Goal: Task Accomplishment & Management: Complete application form

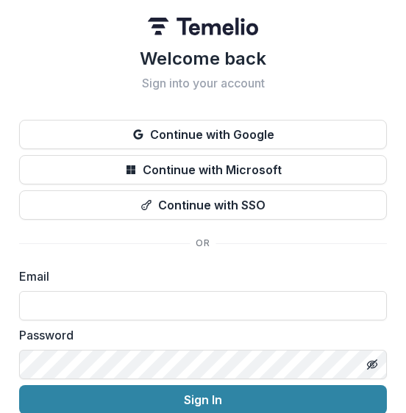
scroll to position [64, 0]
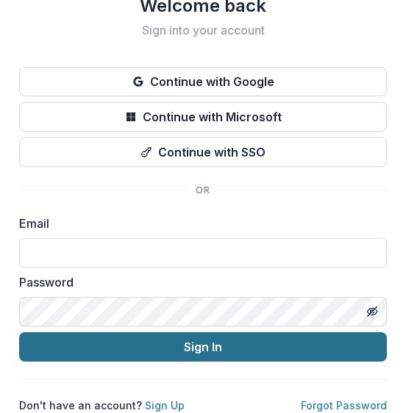
type input "**********"
click at [87, 335] on button "Sign In" at bounding box center [203, 346] width 368 height 29
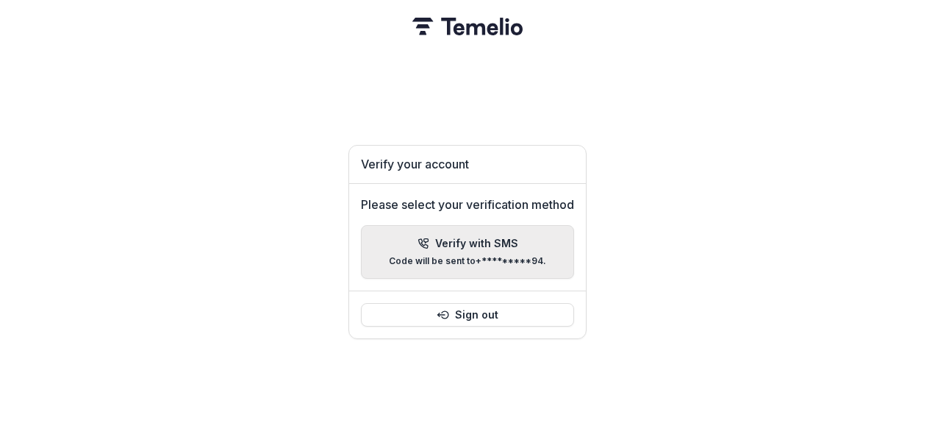
click at [405, 246] on div "Verify with SMS Code will be sent to +*********94 ." at bounding box center [467, 252] width 157 height 29
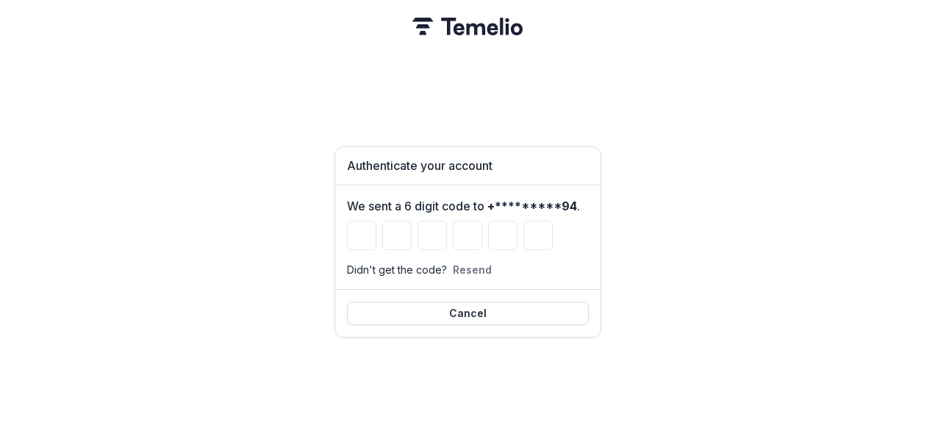
type input "*"
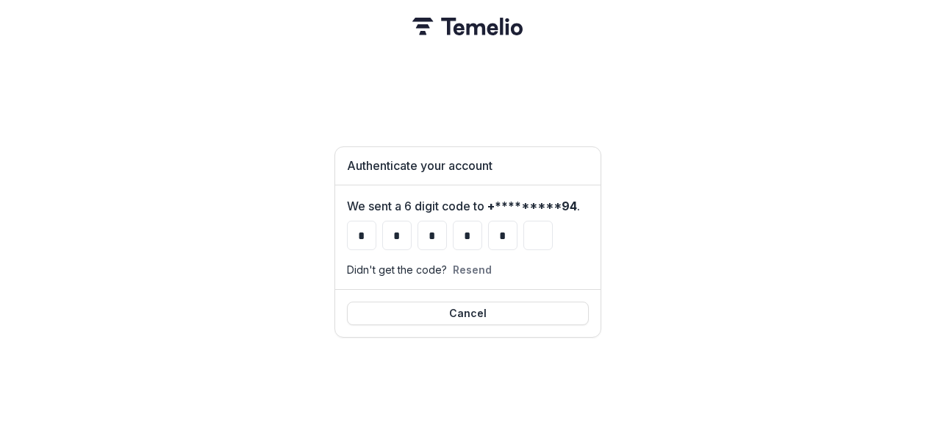
type input "*"
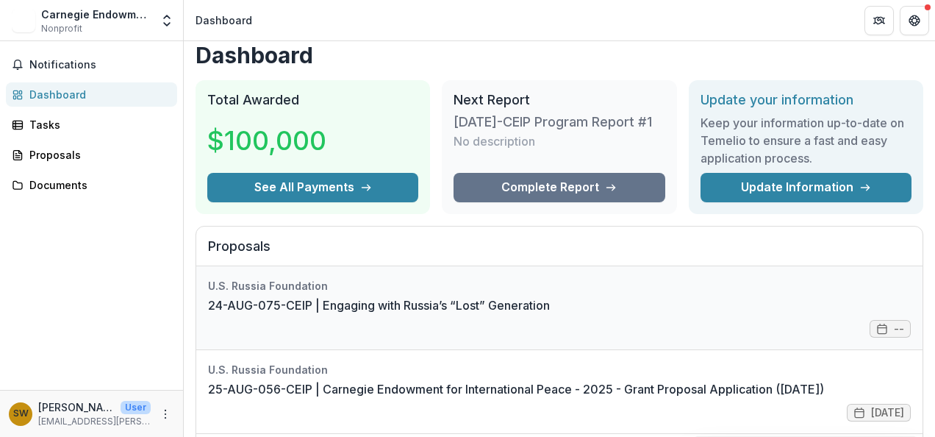
scroll to position [10, 0]
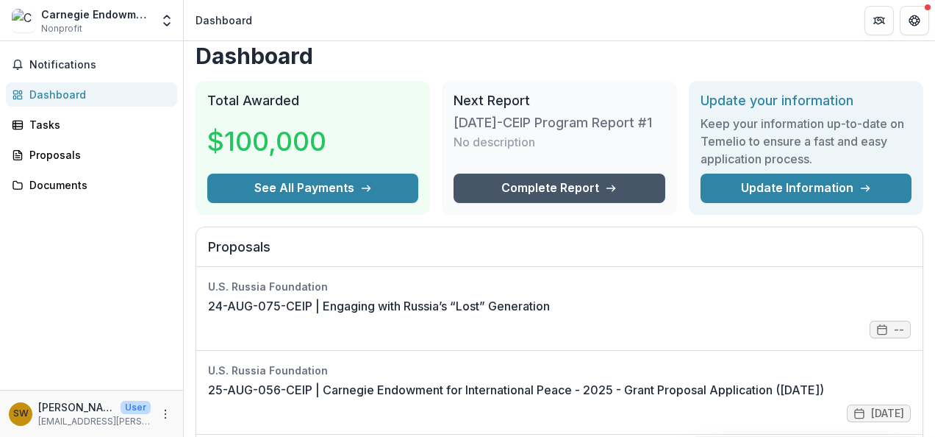
click at [502, 185] on link "Complete Report" at bounding box center [559, 188] width 211 height 29
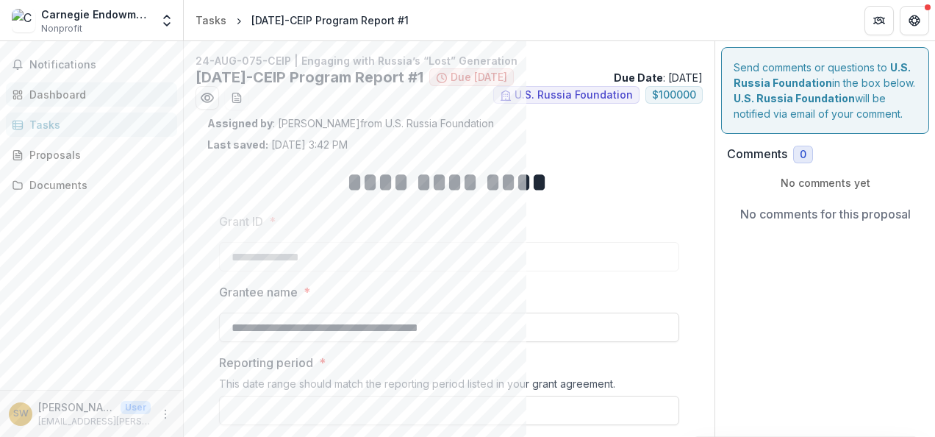
click at [40, 87] on div "Dashboard" at bounding box center [97, 94] width 136 height 15
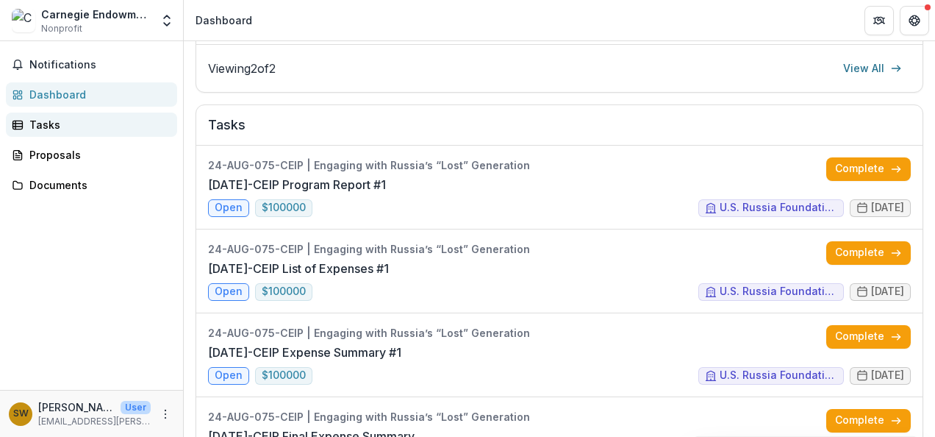
click at [96, 118] on div "Tasks" at bounding box center [97, 124] width 136 height 15
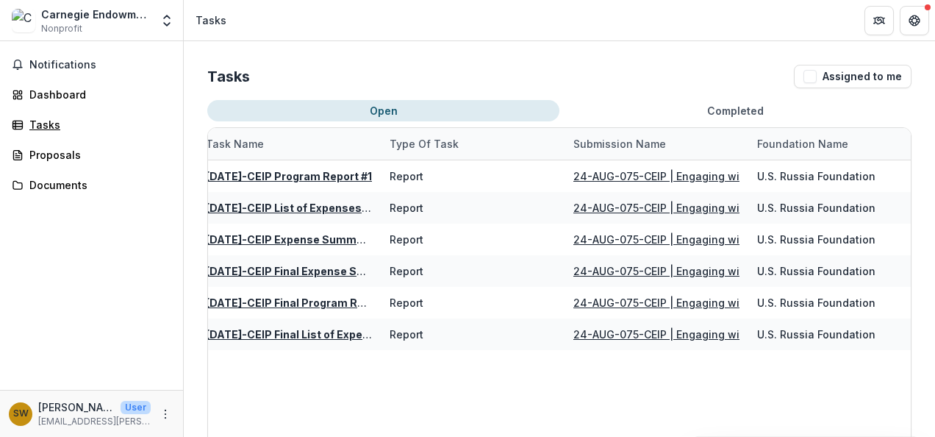
scroll to position [0, 12]
click at [50, 118] on div "Tasks" at bounding box center [97, 124] width 136 height 15
click at [38, 126] on div "Tasks" at bounding box center [97, 124] width 136 height 15
click at [46, 97] on div "Dashboard" at bounding box center [97, 94] width 136 height 15
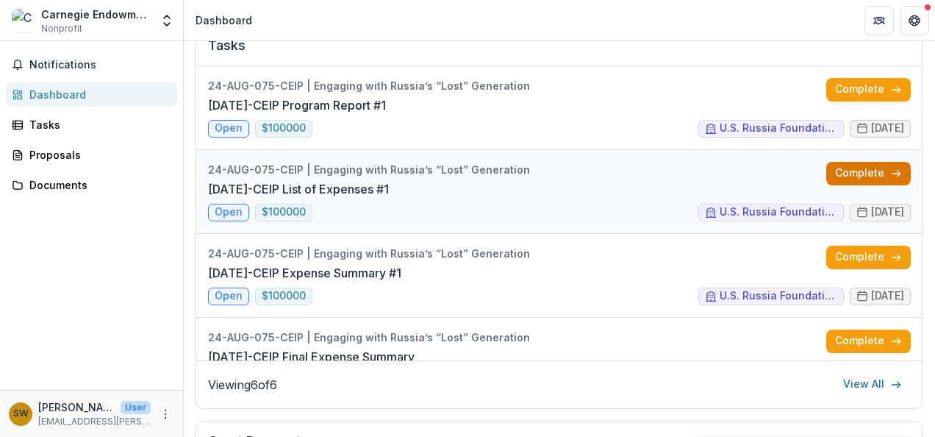
click at [853, 165] on link "Complete" at bounding box center [869, 174] width 85 height 24
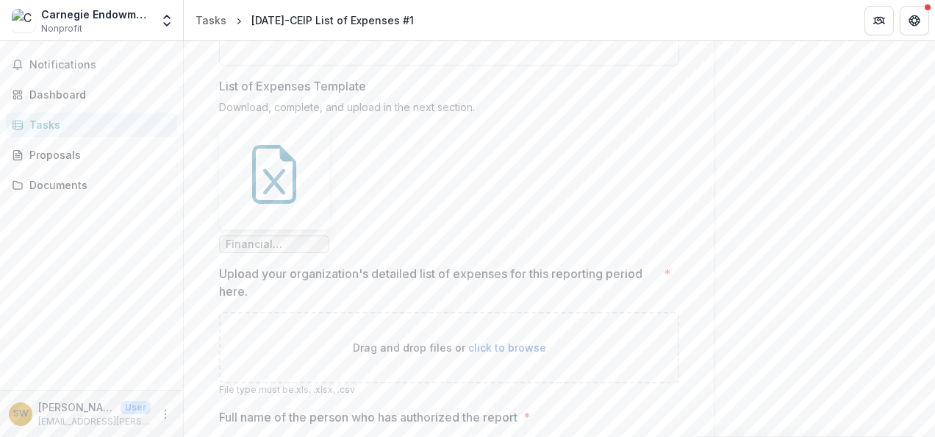
scroll to position [307, 0]
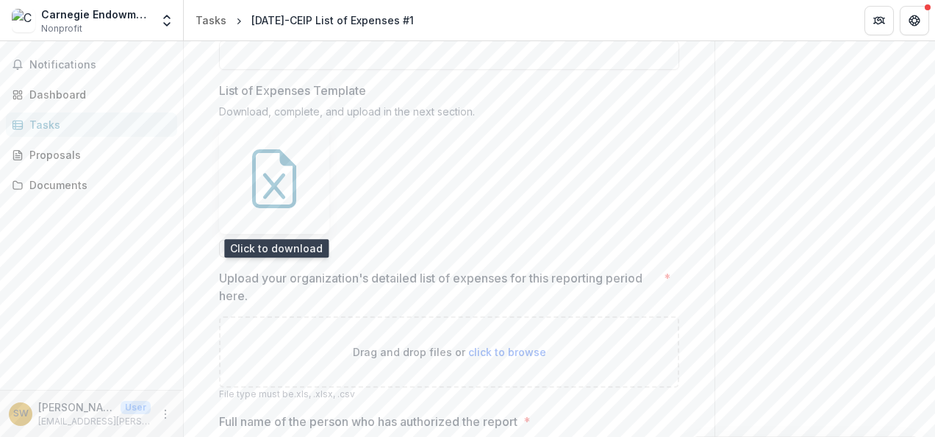
click at [317, 168] on div at bounding box center [274, 179] width 110 height 110
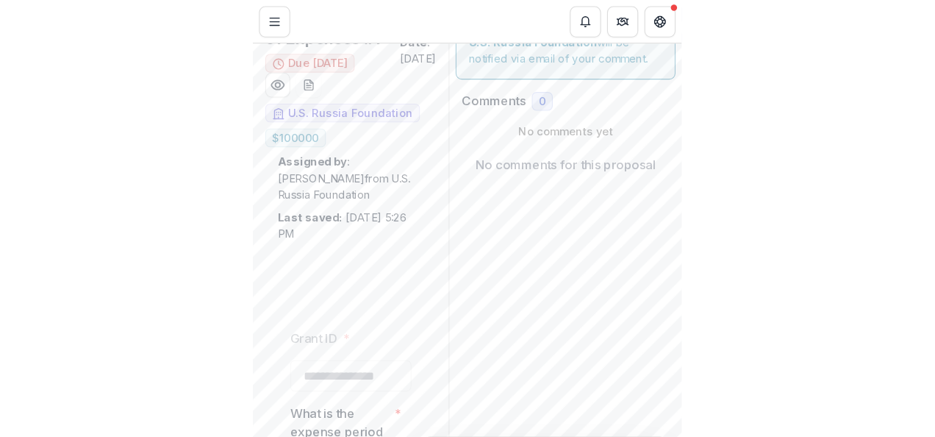
scroll to position [118, 0]
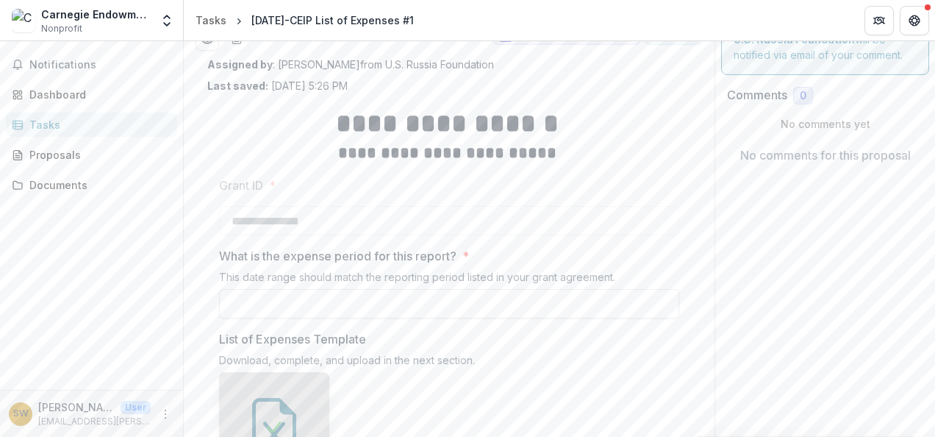
scroll to position [0, 0]
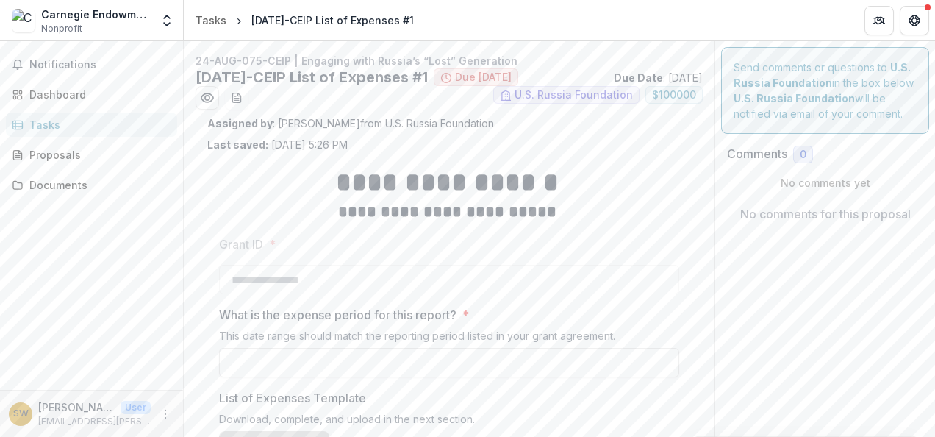
click at [51, 124] on div "Tasks" at bounding box center [97, 124] width 136 height 15
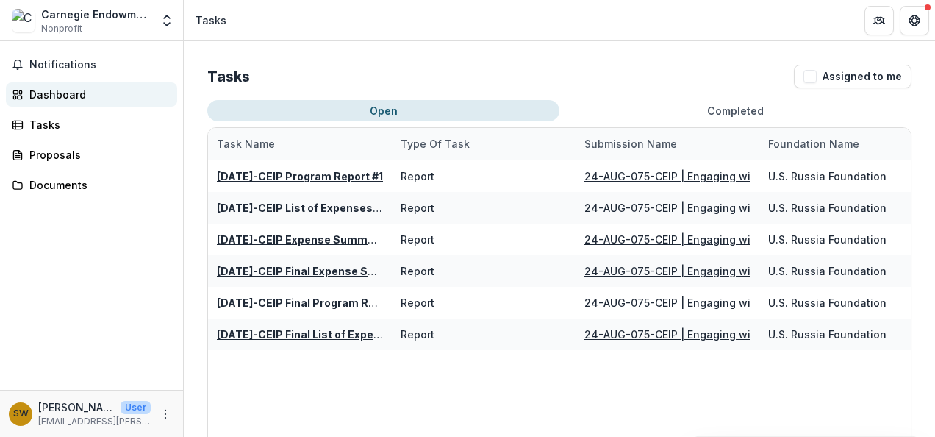
click at [43, 99] on div "Dashboard" at bounding box center [97, 94] width 136 height 15
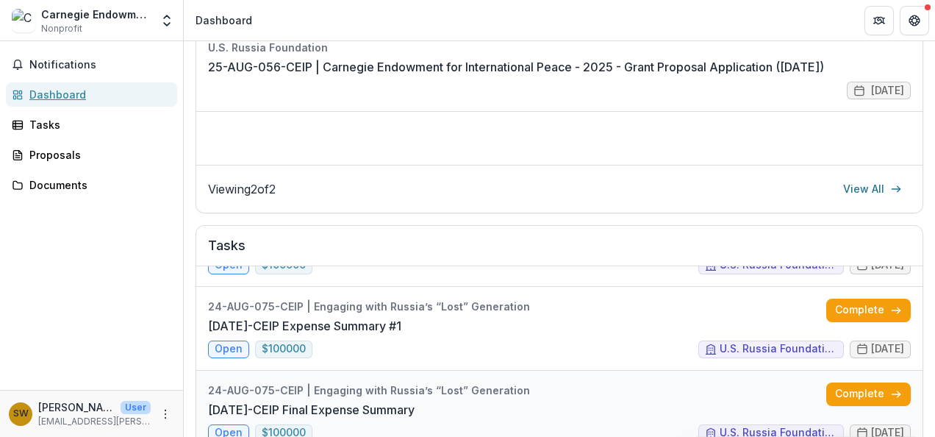
scroll to position [146, 0]
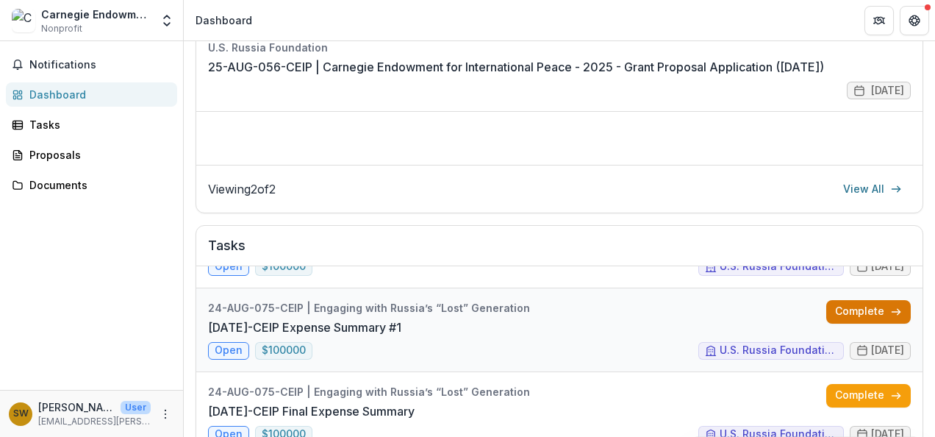
click at [839, 305] on link "Complete" at bounding box center [869, 312] width 85 height 24
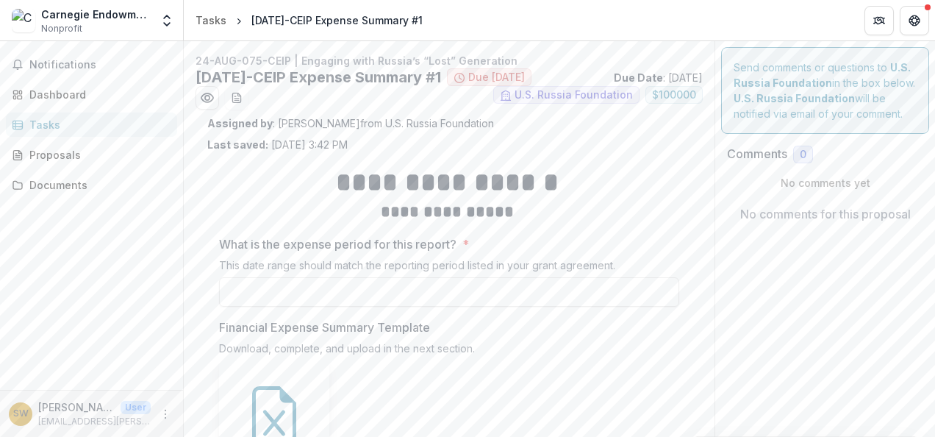
scroll to position [237, 0]
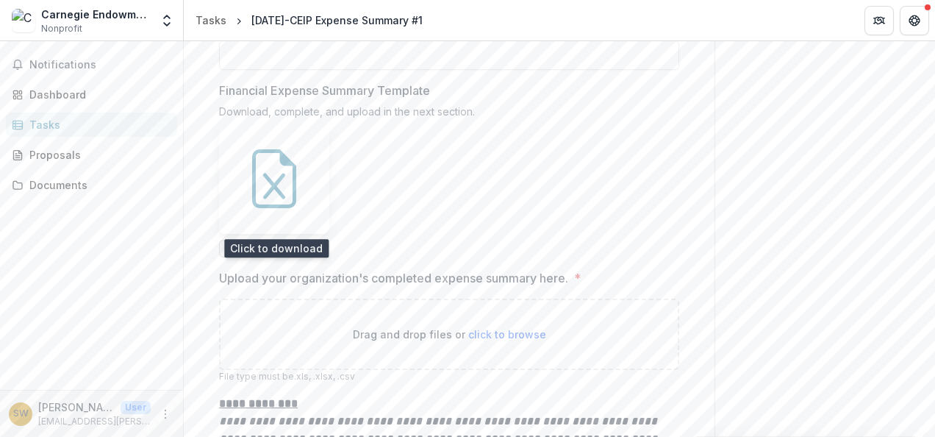
click at [263, 178] on icon at bounding box center [274, 178] width 59 height 59
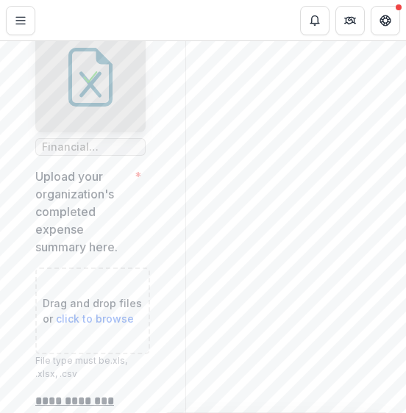
scroll to position [1097, 0]
